Goal: Check status: Check status

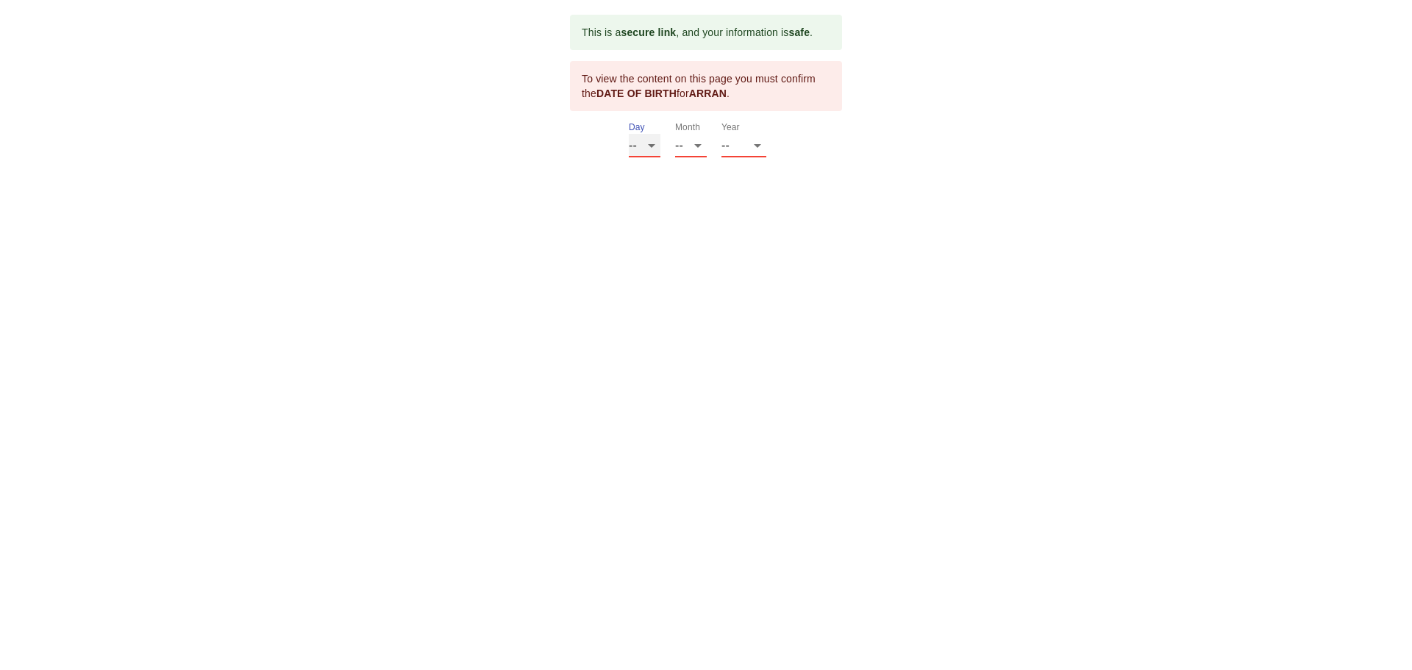
click at [654, 150] on select "-- 01 02 03 04 05 06 07 08 09 10 11 12 13 14 15 16 17 18 19 20 21 22 23 24 25 2…" at bounding box center [645, 146] width 32 height 24
select select "24"
click at [629, 134] on select "-- 01 02 03 04 05 06 07 08 09 10 11 12 13 14 15 16 17 18 19 20 21 22 23 24 25 2…" at bounding box center [645, 146] width 32 height 24
click at [693, 143] on select "-- 01 02 03 04 05 06 07 08 09 10 11 12" at bounding box center [691, 146] width 32 height 24
select select "05"
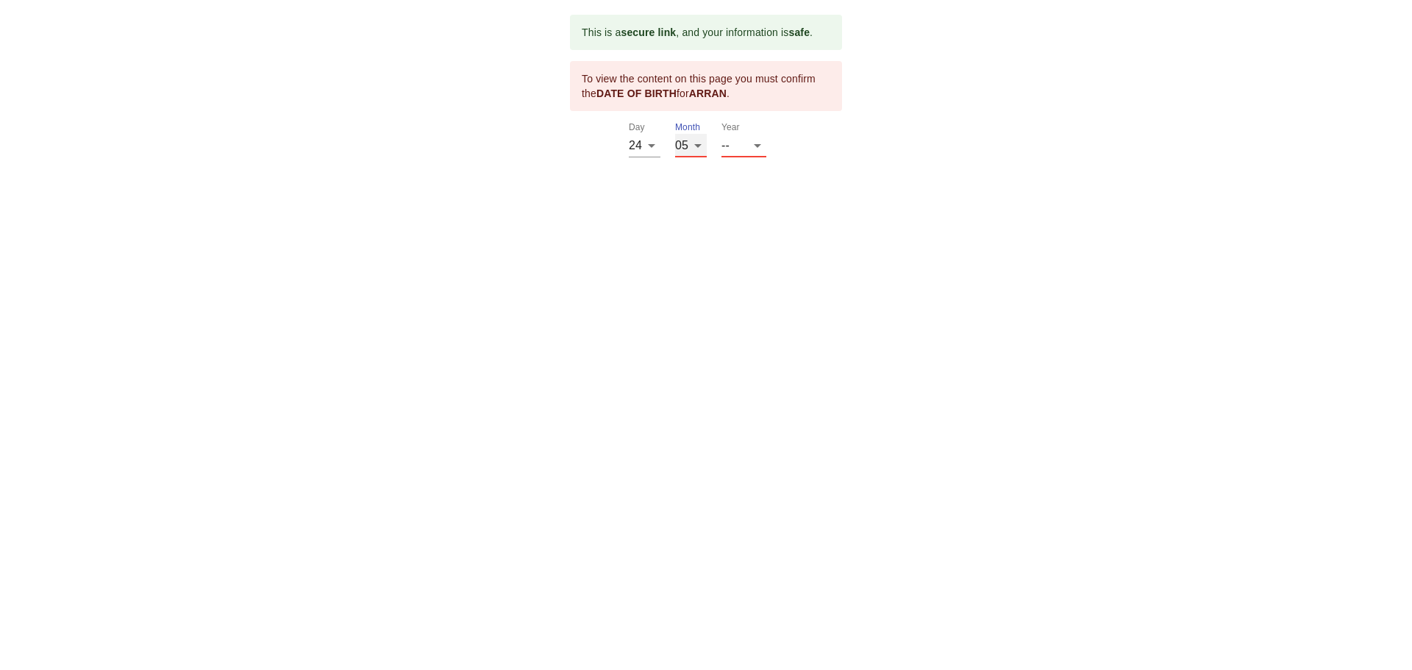
click at [675, 134] on select "-- 01 02 03 04 05 06 07 08 09 10 11 12" at bounding box center [691, 146] width 32 height 24
click at [733, 149] on select "-- 2025 2024 2023 2022 2021 2020 2019 2018 2017 2016 2015 2014 2013 2012 2011 2…" at bounding box center [744, 146] width 45 height 24
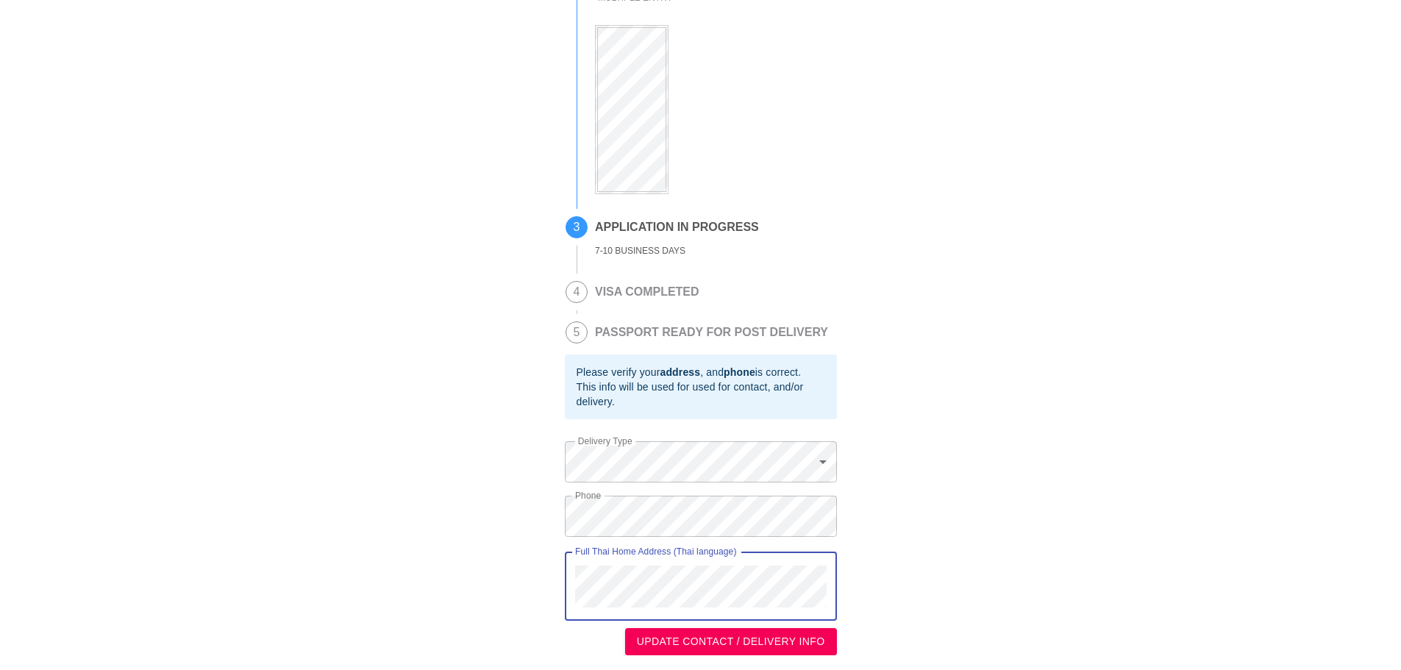
scroll to position [282, 0]
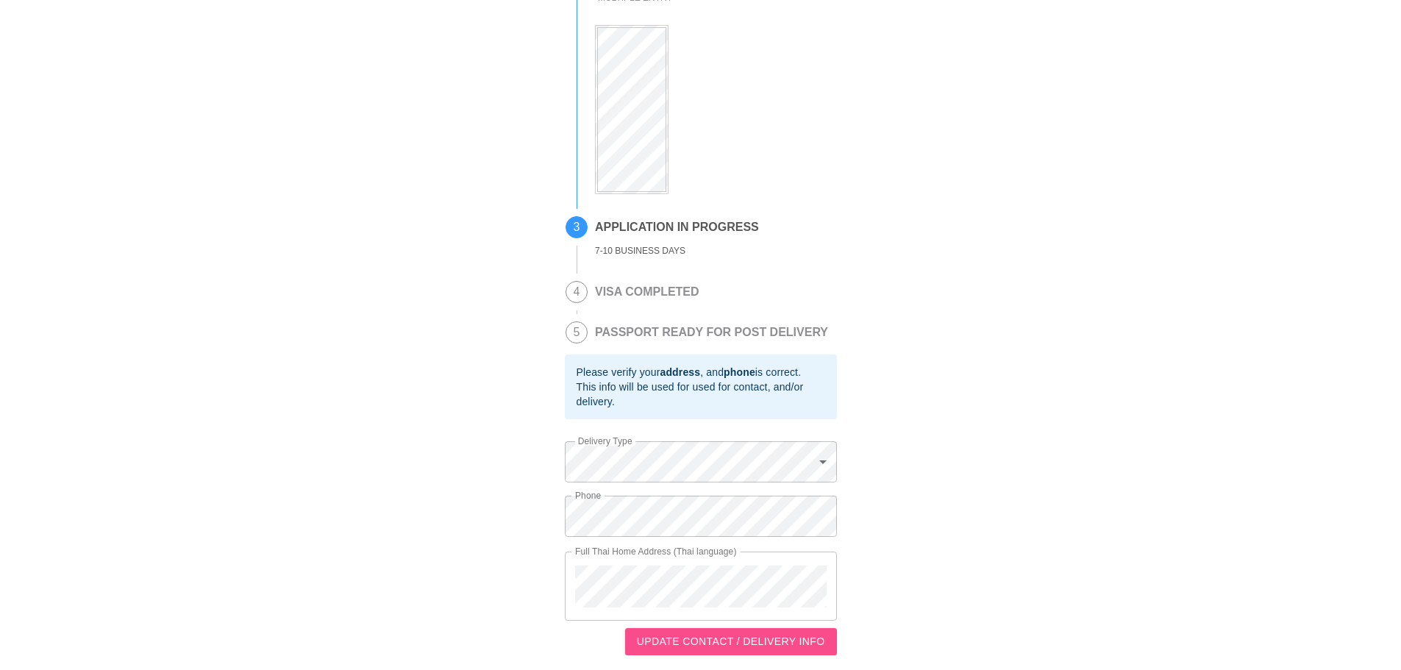
click at [778, 636] on span "UPDATE CONTACT / DELIVERY INFO" at bounding box center [731, 642] width 188 height 18
click at [778, 636] on html "This is a secure link , and your information is safe . 1 PASSPORT RECEIVED ARRA…" at bounding box center [700, 199] width 1401 height 941
